Goal: Task Accomplishment & Management: Use online tool/utility

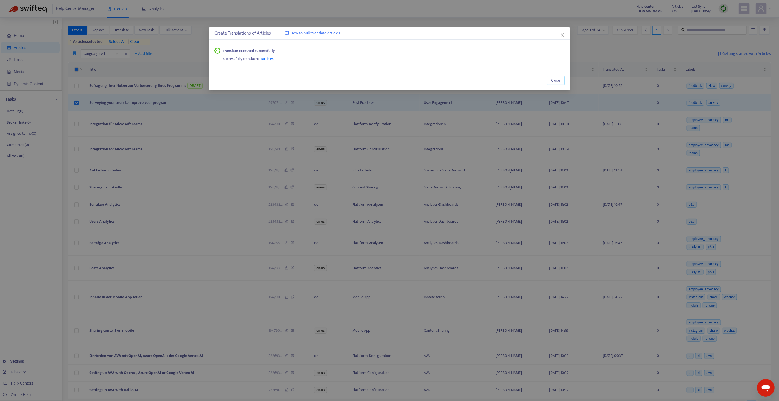
drag, startPoint x: 0, startPoint y: 0, endPoint x: 502, endPoint y: 81, distance: 508.5
click at [555, 82] on span "Close" at bounding box center [555, 81] width 9 height 6
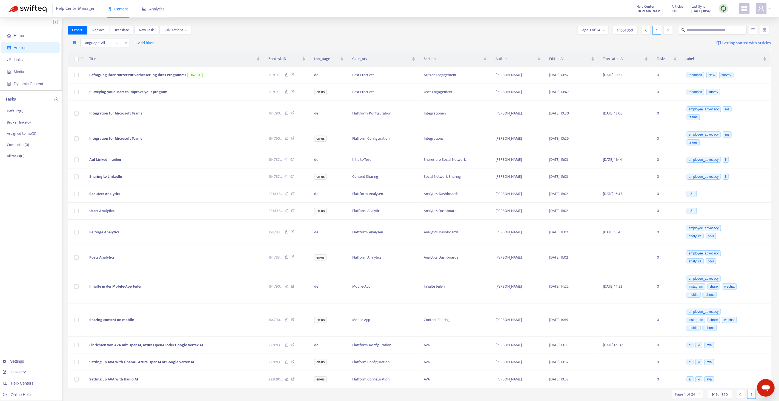
click at [726, 8] on img at bounding box center [723, 8] width 7 height 7
click at [732, 25] on link "Full Sync" at bounding box center [733, 28] width 20 height 6
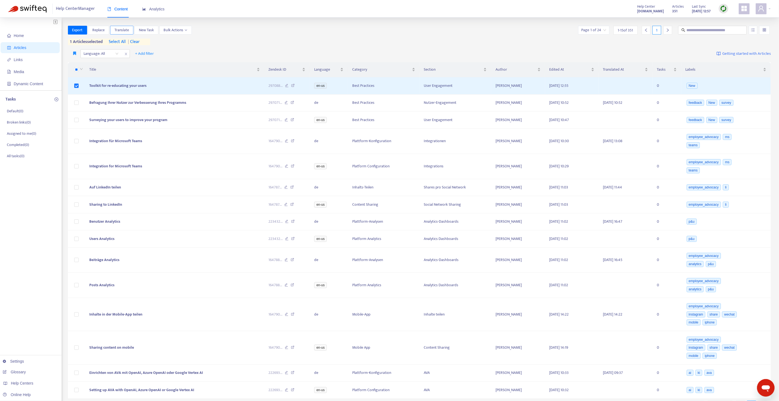
click at [121, 29] on span "Translate" at bounding box center [121, 30] width 15 height 6
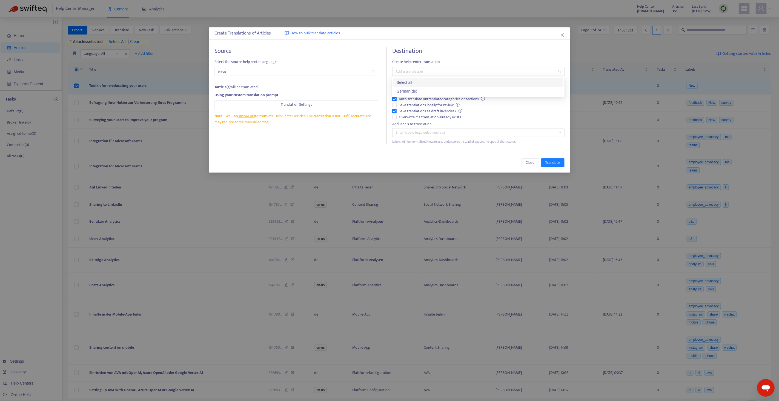
drag, startPoint x: 419, startPoint y: 68, endPoint x: 420, endPoint y: 77, distance: 9.1
click at [419, 68] on div at bounding box center [476, 71] width 164 height 7
click at [419, 91] on div "German ( de )" at bounding box center [479, 91] width 164 height 6
click at [412, 99] on span "Auto-translate untranslated categories or sections" at bounding box center [442, 99] width 90 height 6
click at [410, 116] on span "Overwrite if a translation already exists" at bounding box center [430, 117] width 67 height 6
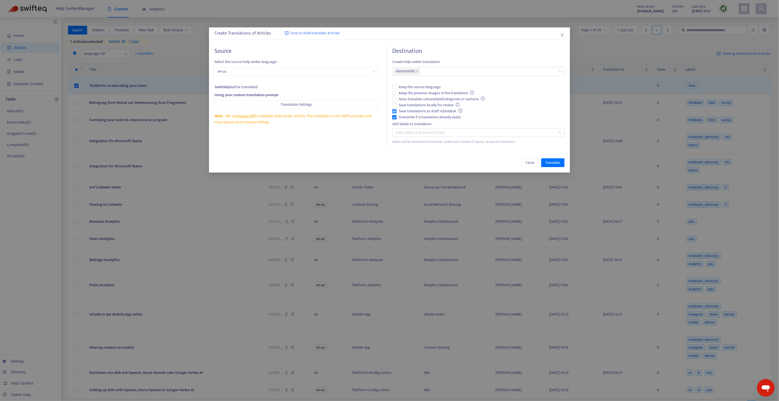
click at [433, 112] on span "Save translations as draft in Zendesk" at bounding box center [431, 111] width 68 height 6
click at [422, 110] on span "Save translations as draft in Zendesk" at bounding box center [431, 111] width 68 height 6
click at [553, 161] on span "Translate" at bounding box center [553, 163] width 15 height 6
